Goal: Task Accomplishment & Management: Use online tool/utility

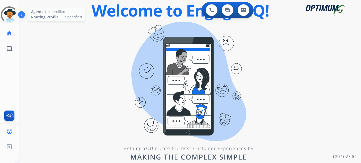
click at [14, 13] on div at bounding box center [9, 14] width 23 height 23
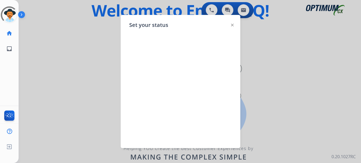
click at [179, 104] on div at bounding box center [180, 83] width 103 height 85
click at [16, 16] on div at bounding box center [10, 15] width 24 height 24
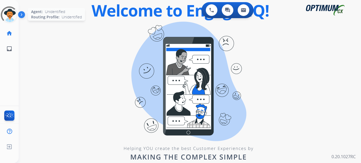
click at [16, 16] on div at bounding box center [10, 15] width 22 height 22
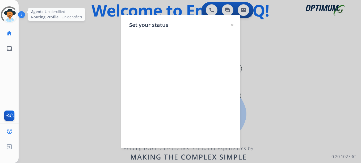
click at [16, 16] on div at bounding box center [9, 15] width 24 height 24
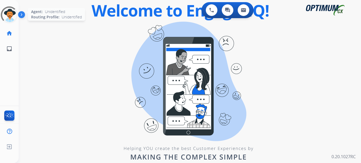
click at [16, 16] on div at bounding box center [9, 14] width 23 height 23
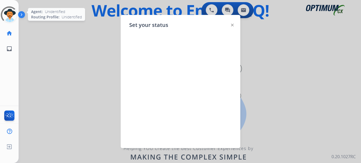
click at [16, 16] on div at bounding box center [9, 14] width 23 height 23
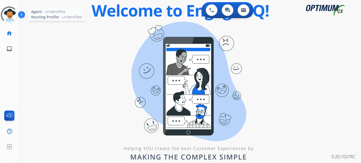
click at [16, 16] on div at bounding box center [9, 15] width 23 height 23
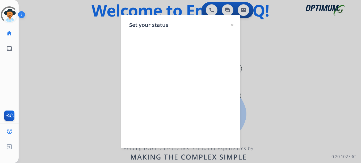
click at [232, 39] on div "Set your status" at bounding box center [181, 81] width 120 height 133
click at [224, 117] on div at bounding box center [180, 83] width 103 height 85
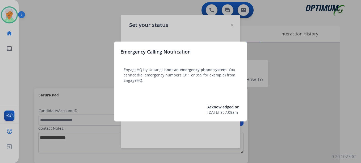
click at [12, 21] on div at bounding box center [180, 81] width 361 height 163
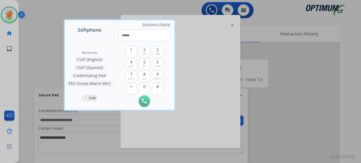
click at [12, 21] on div at bounding box center [180, 81] width 361 height 163
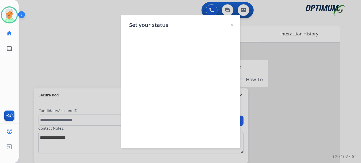
click at [12, 21] on img at bounding box center [9, 14] width 15 height 15
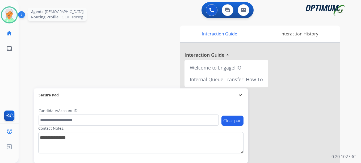
click at [17, 18] on div at bounding box center [9, 14] width 17 height 17
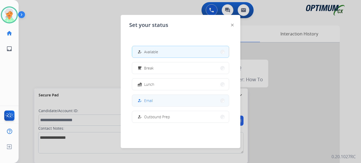
click at [160, 102] on button "how_to_reg Email" at bounding box center [180, 100] width 97 height 11
